Goal: Transaction & Acquisition: Download file/media

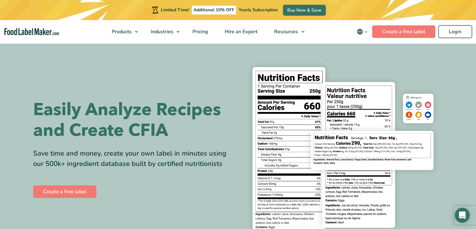
click at [446, 34] on link "Login" at bounding box center [456, 31] width 34 height 13
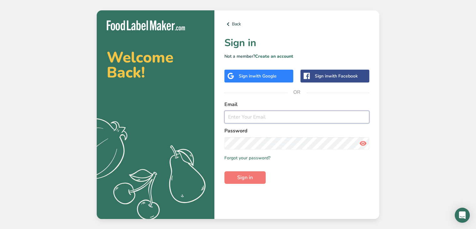
click at [257, 119] on input "email" at bounding box center [297, 117] width 145 height 13
click at [249, 76] on div "Sign in with Google" at bounding box center [258, 76] width 38 height 7
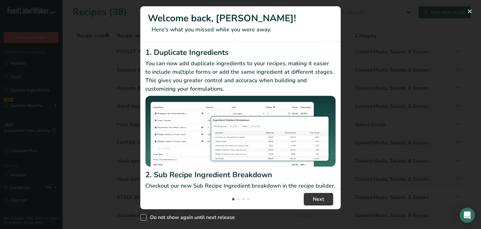
click at [143, 217] on span "New Features" at bounding box center [143, 217] width 6 height 6
click at [143, 217] on input "Do not show again until next release" at bounding box center [142, 217] width 4 height 4
checkbox input "true"
click at [315, 198] on span "Next" at bounding box center [318, 199] width 11 height 8
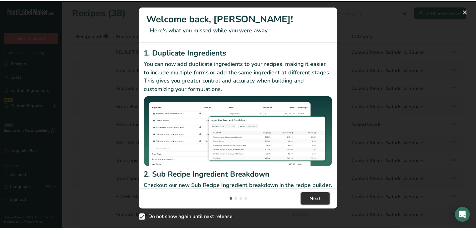
scroll to position [0, 200]
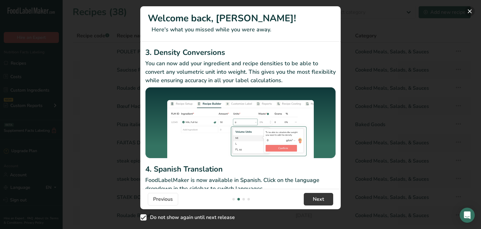
click at [468, 11] on button "New Features" at bounding box center [470, 11] width 10 height 10
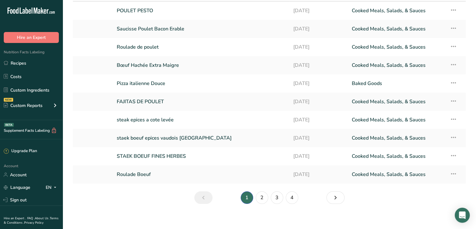
scroll to position [46, 0]
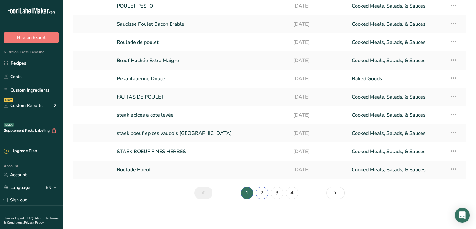
click at [262, 192] on link "2" at bounding box center [262, 192] width 13 height 13
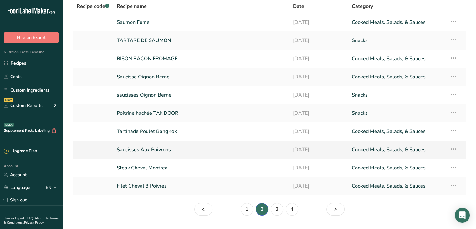
scroll to position [14, 0]
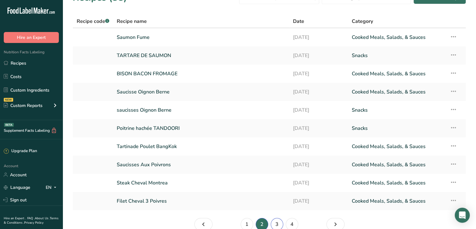
click at [280, 223] on link "3" at bounding box center [277, 224] width 13 height 13
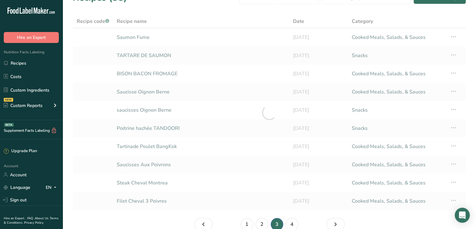
scroll to position [16, 0]
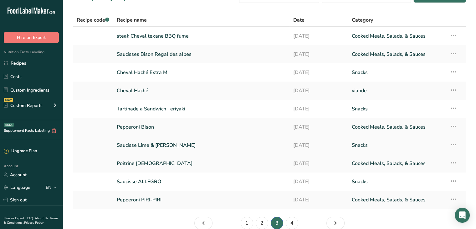
click at [159, 147] on link "Saucisse Lime & coriandre" at bounding box center [201, 144] width 169 height 13
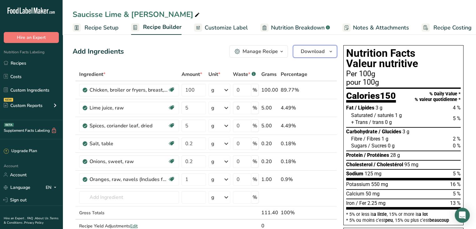
click at [310, 52] on span "Download" at bounding box center [313, 52] width 24 height 8
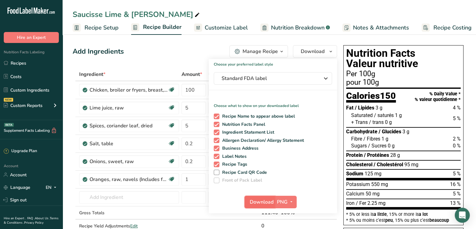
click at [267, 200] on span "Download" at bounding box center [262, 202] width 24 height 8
click at [252, 11] on div "Saucisse Lime & coriandre" at bounding box center [270, 14] width 414 height 11
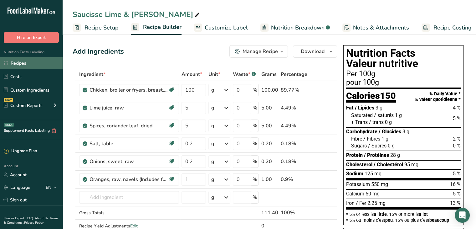
click at [23, 63] on link "Recipes" at bounding box center [31, 63] width 63 height 12
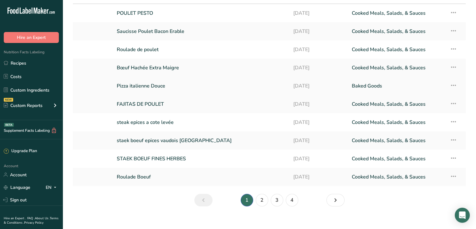
scroll to position [46, 0]
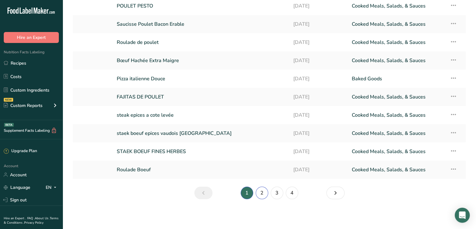
click at [265, 193] on link "2" at bounding box center [262, 192] width 13 height 13
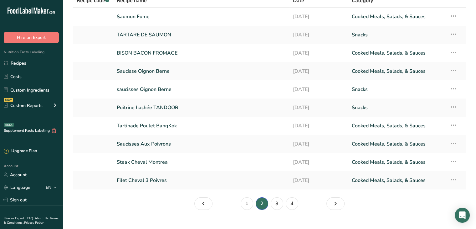
scroll to position [46, 0]
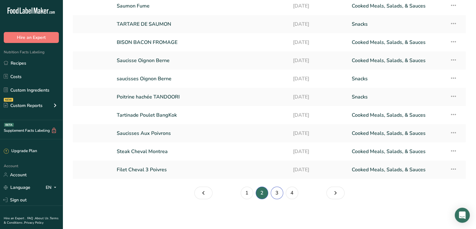
click at [272, 192] on link "3" at bounding box center [277, 192] width 13 height 13
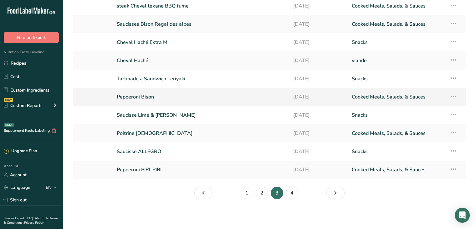
click at [142, 101] on link "Pepperoni Bison" at bounding box center [201, 96] width 169 height 13
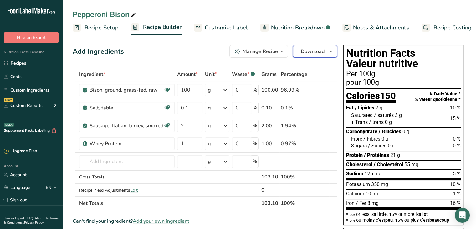
click at [313, 52] on span "Download" at bounding box center [313, 52] width 24 height 8
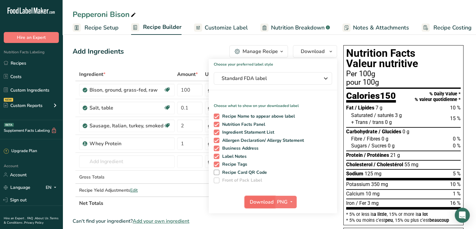
click at [262, 201] on span "Download" at bounding box center [262, 202] width 24 height 8
click at [29, 65] on link "Recipes" at bounding box center [31, 63] width 63 height 12
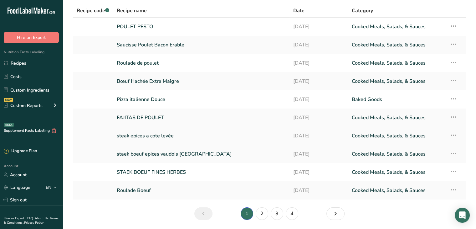
scroll to position [46, 0]
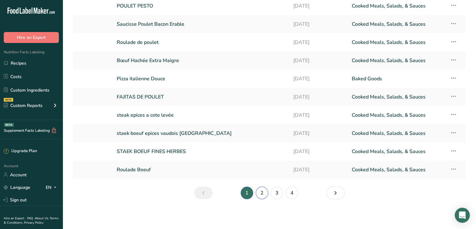
click at [263, 194] on link "2" at bounding box center [262, 192] width 13 height 13
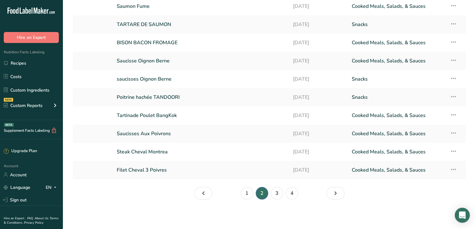
scroll to position [46, 0]
click at [276, 193] on link "3" at bounding box center [277, 192] width 13 height 13
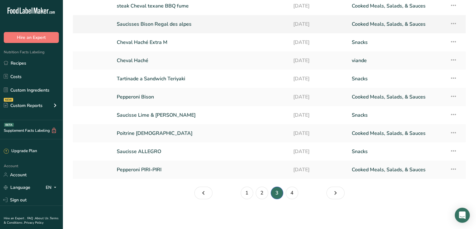
click at [150, 20] on link "Saucisses Bison Regal des alpes" at bounding box center [201, 24] width 169 height 13
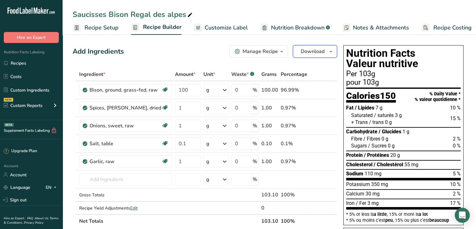
click at [314, 54] on span "Download" at bounding box center [313, 52] width 24 height 8
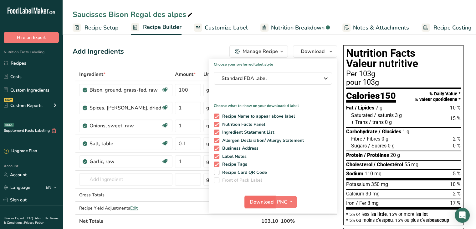
click at [266, 203] on span "Download" at bounding box center [262, 202] width 24 height 8
